Goal: Information Seeking & Learning: Learn about a topic

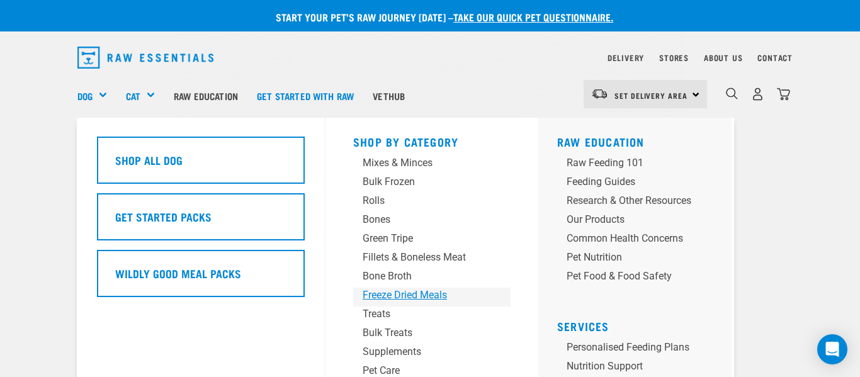
click at [374, 297] on div "Freeze Dried Meals" at bounding box center [422, 295] width 118 height 15
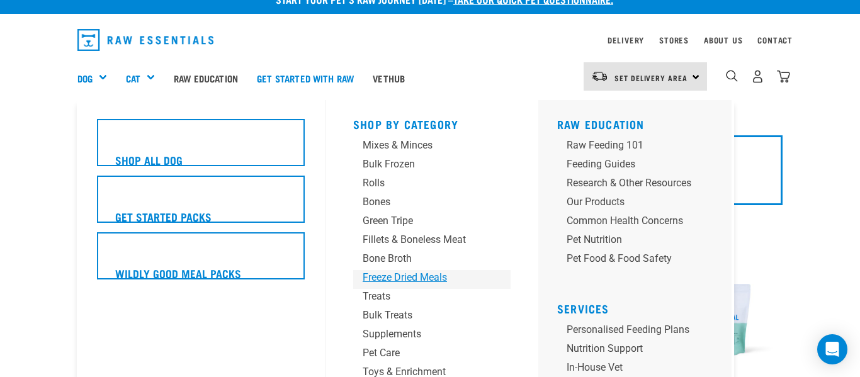
scroll to position [21, 0]
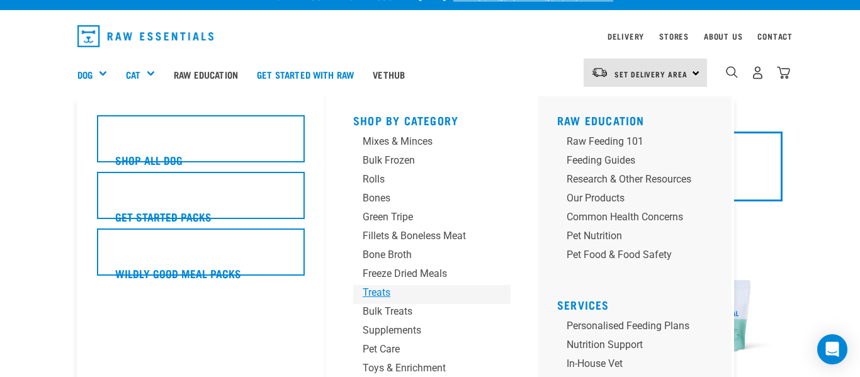
click at [387, 295] on div "Treats" at bounding box center [422, 292] width 118 height 15
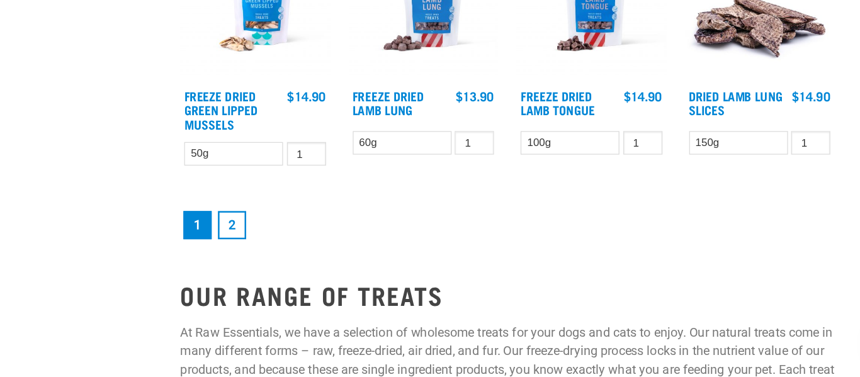
scroll to position [1621, 0]
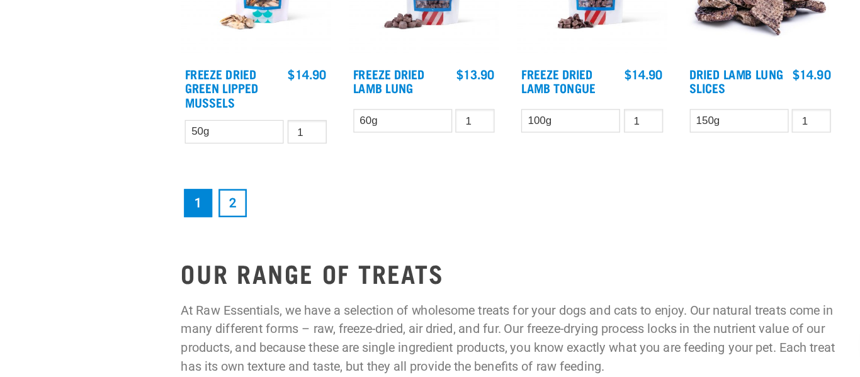
click at [305, 235] on link "2" at bounding box center [299, 236] width 23 height 23
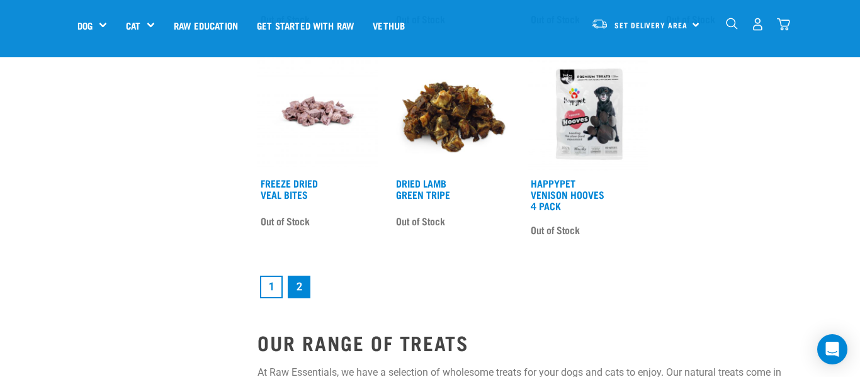
scroll to position [1601, 0]
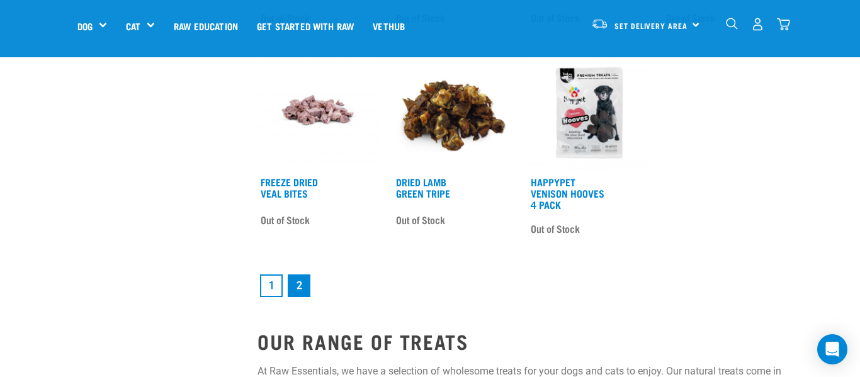
click at [304, 287] on link "2" at bounding box center [299, 286] width 23 height 23
click at [300, 290] on link "2" at bounding box center [299, 286] width 23 height 23
click at [276, 284] on link "1" at bounding box center [271, 286] width 23 height 23
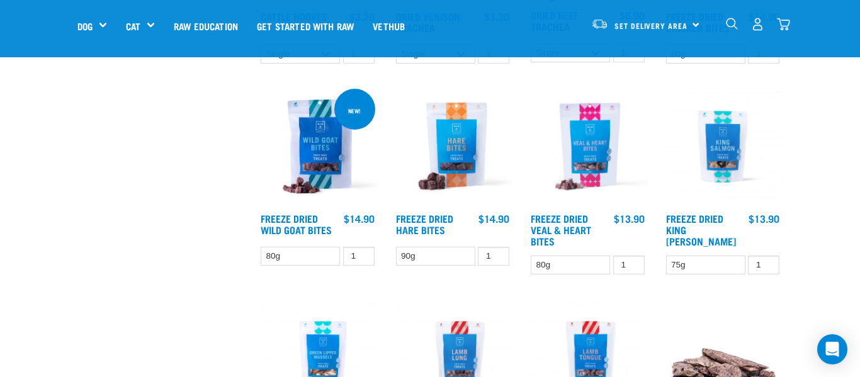
scroll to position [1320, 0]
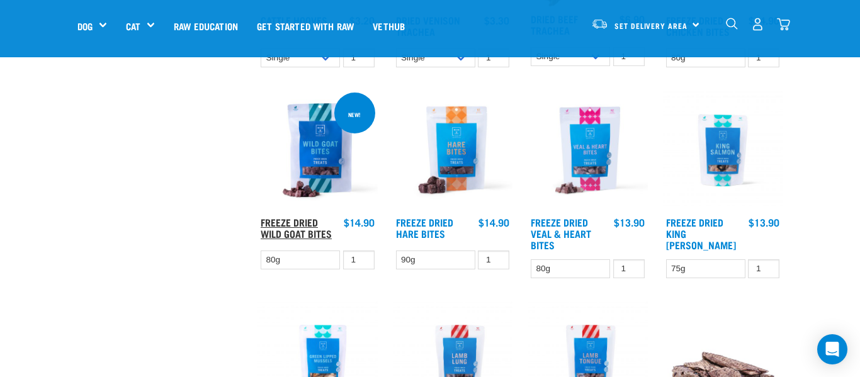
click at [302, 231] on link "Freeze Dried Wild Goat Bites" at bounding box center [296, 227] width 71 height 17
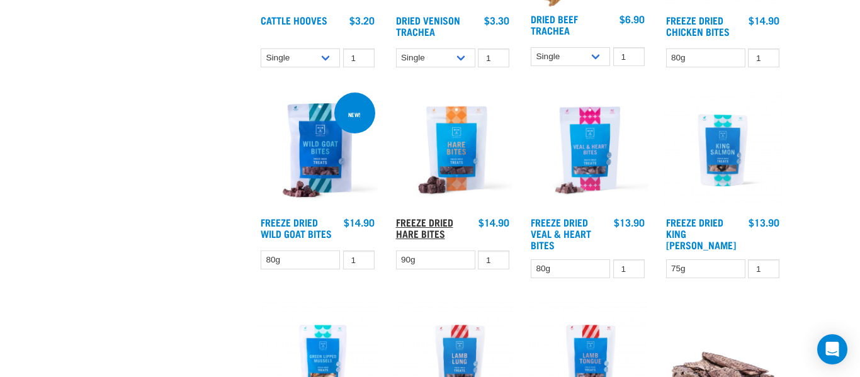
click at [450, 224] on link "Freeze Dried Hare Bites" at bounding box center [424, 227] width 57 height 17
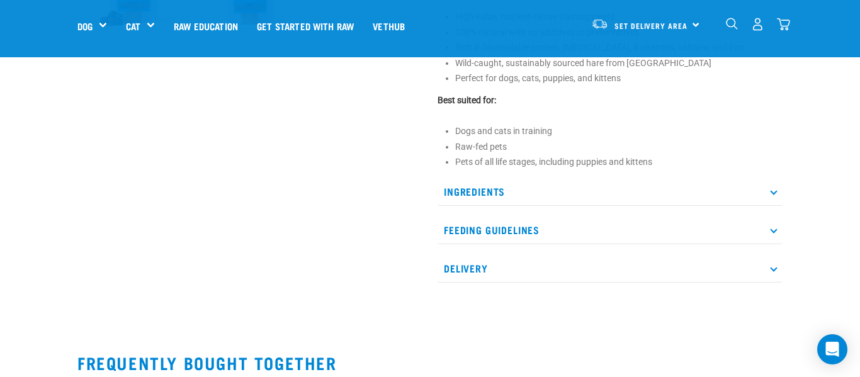
scroll to position [524, 0]
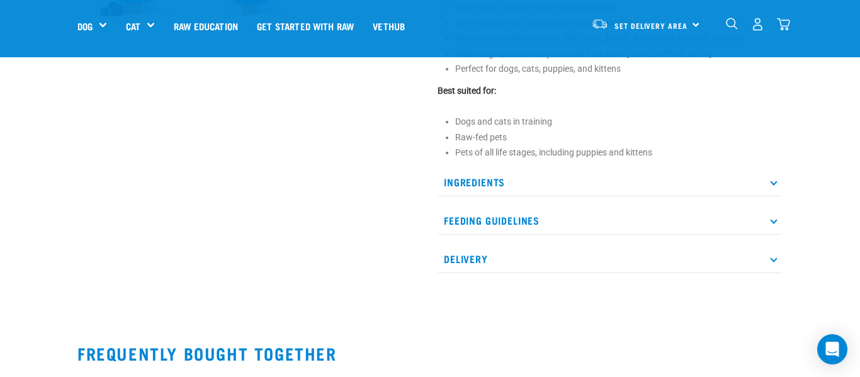
click at [774, 222] on icon at bounding box center [773, 220] width 7 height 7
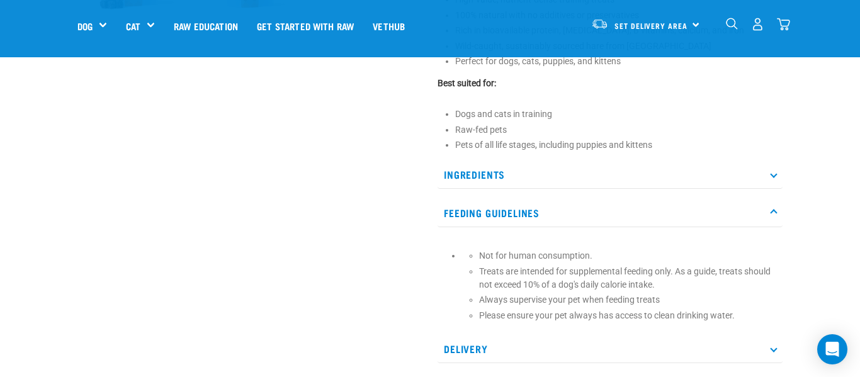
scroll to position [528, 0]
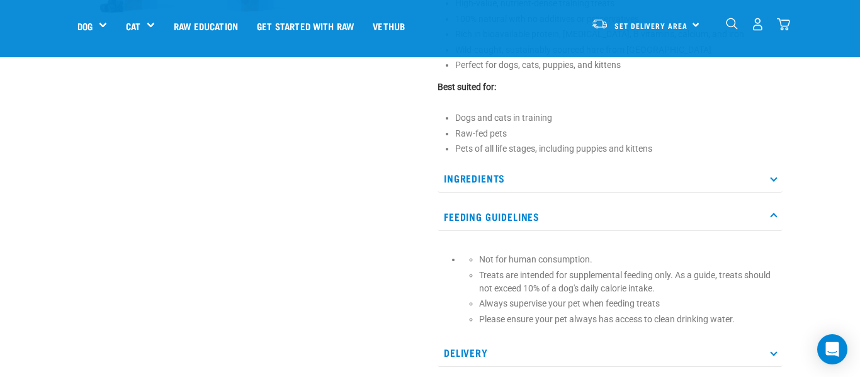
click at [774, 183] on p "Ingredients" at bounding box center [610, 178] width 345 height 28
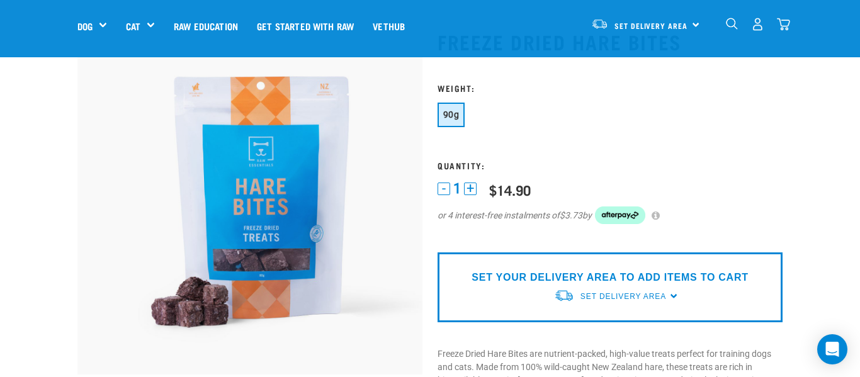
scroll to position [0, 0]
